Goal: Navigation & Orientation: Find specific page/section

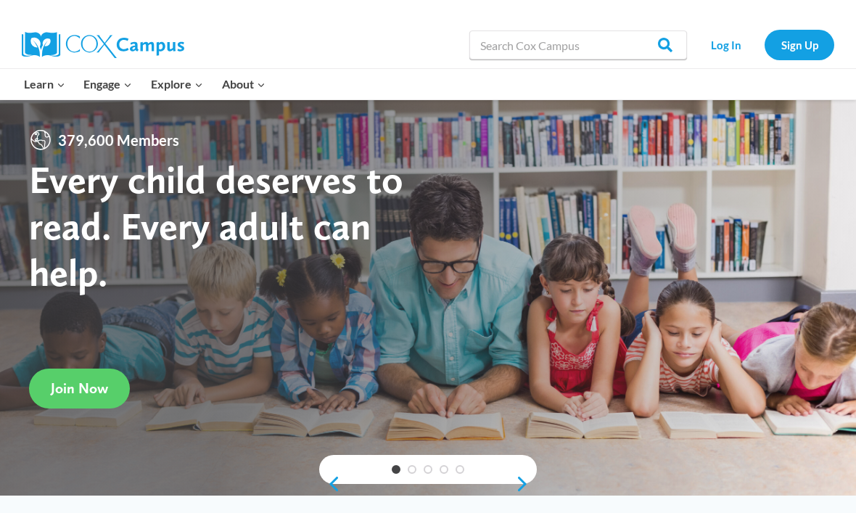
click at [741, 55] on link "Log In" at bounding box center [725, 45] width 63 height 30
click at [736, 44] on link "Log In" at bounding box center [725, 45] width 63 height 30
